Goal: Task Accomplishment & Management: Use online tool/utility

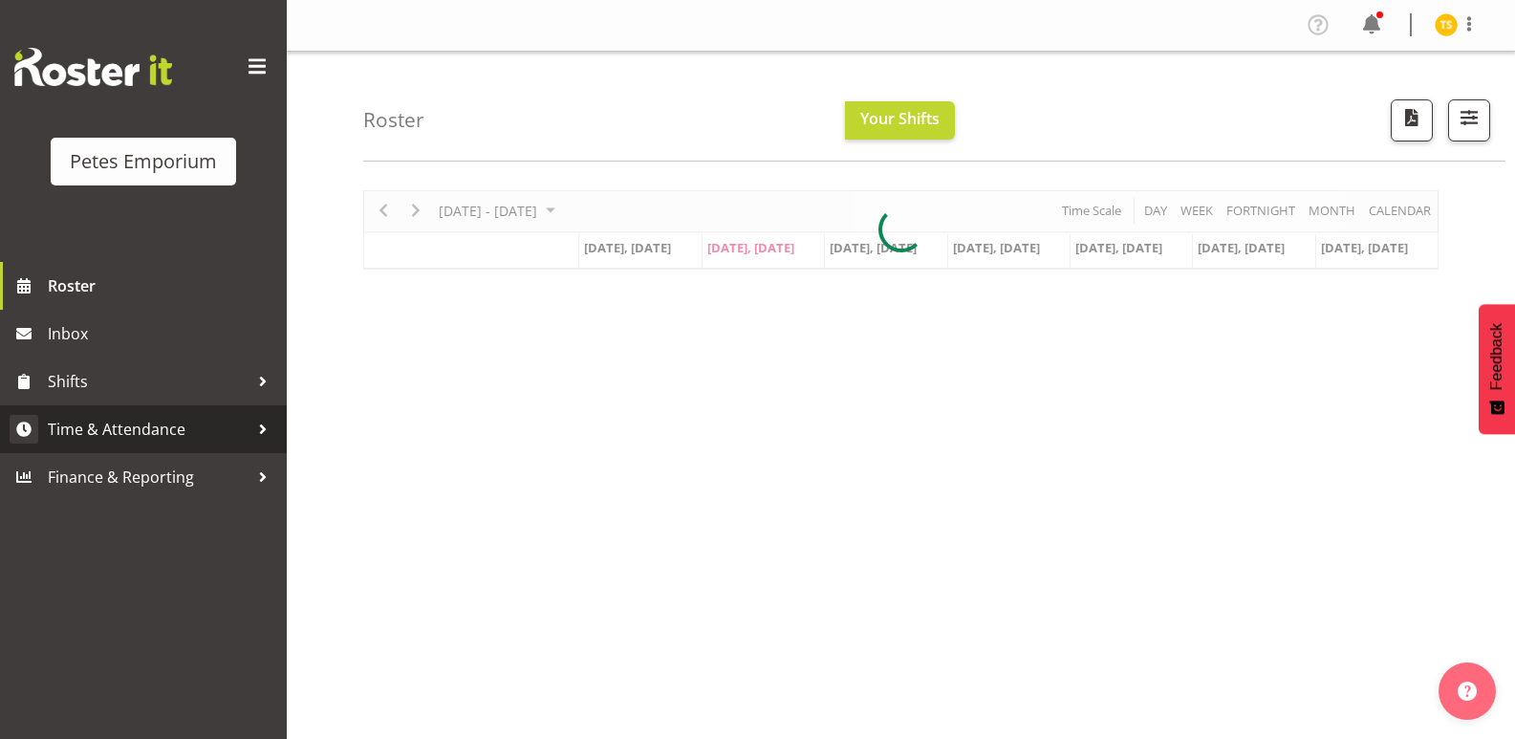
click at [95, 418] on span "Time & Attendance" at bounding box center [148, 429] width 201 height 29
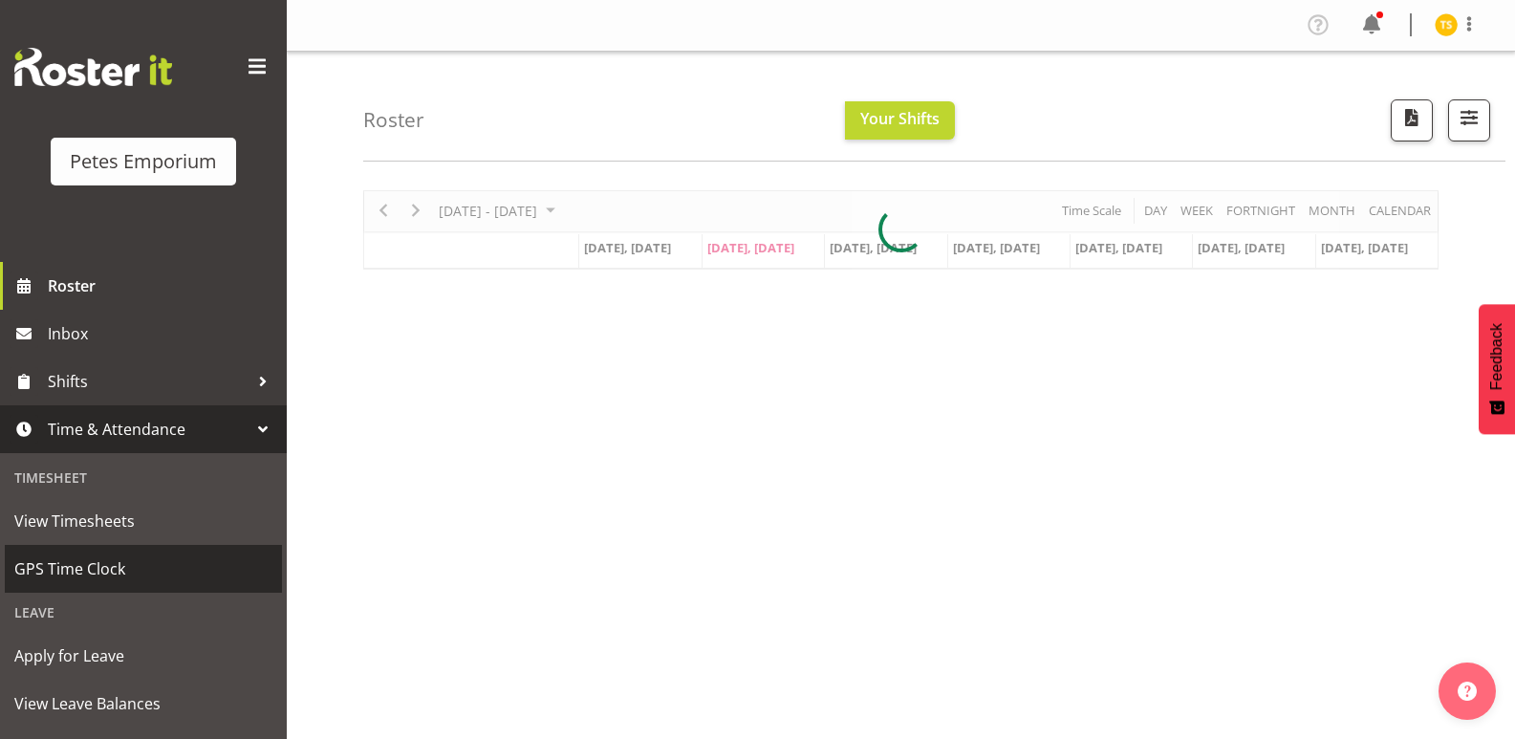
click at [79, 564] on span "GPS Time Clock" at bounding box center [143, 569] width 258 height 29
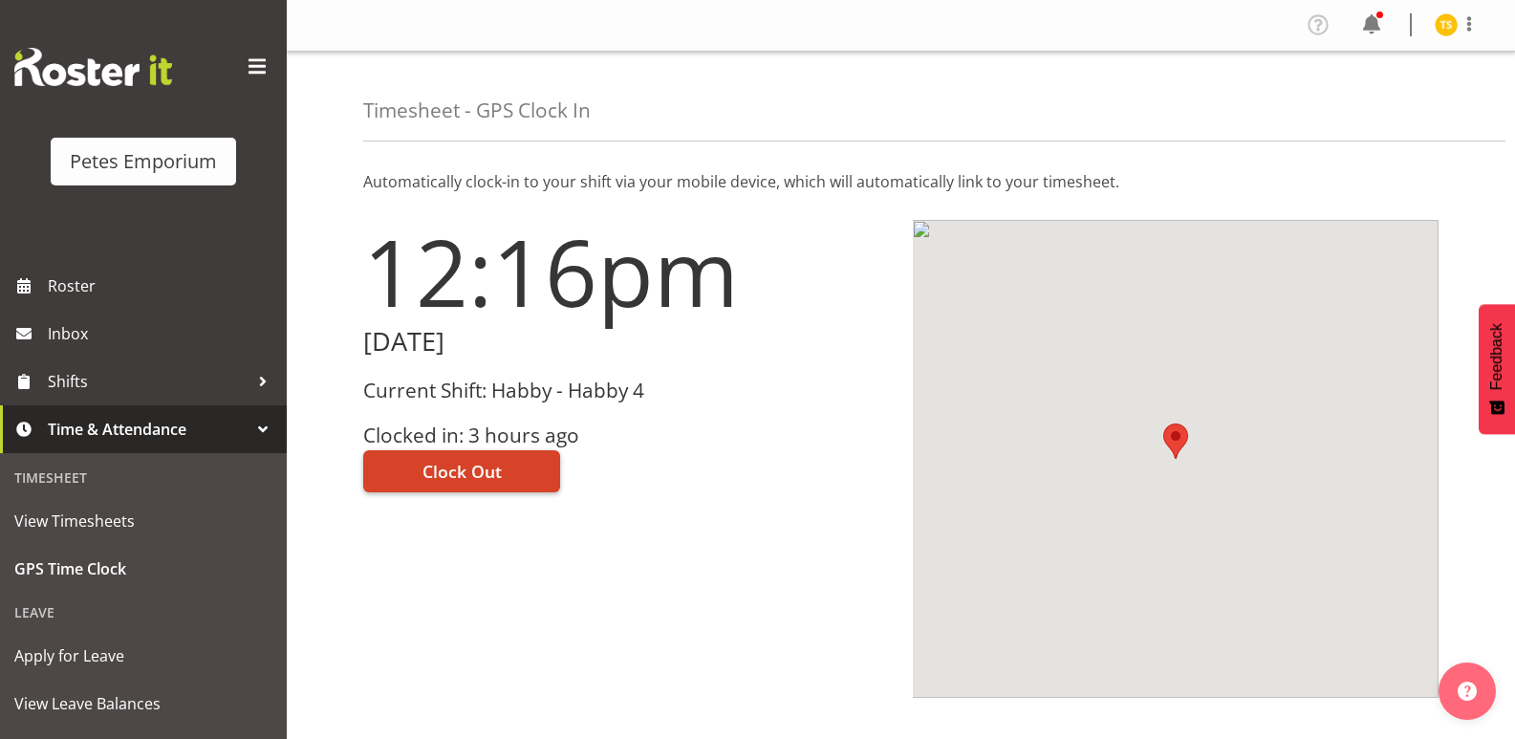
click at [409, 458] on button "Clock Out" at bounding box center [461, 471] width 197 height 42
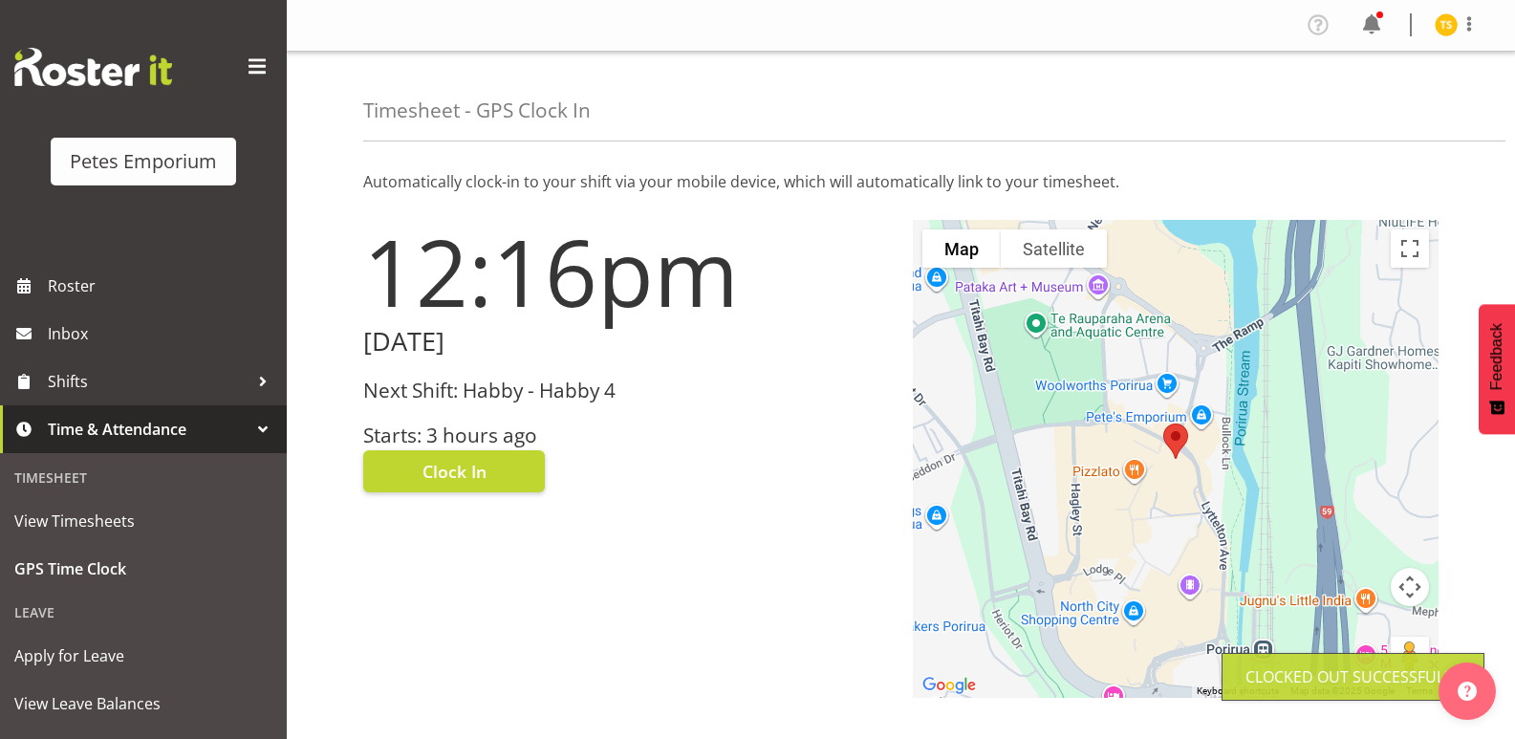
click at [1453, 16] on img at bounding box center [1446, 24] width 23 height 23
click at [1375, 101] on link "Log Out" at bounding box center [1389, 100] width 184 height 34
